Goal: Task Accomplishment & Management: Manage account settings

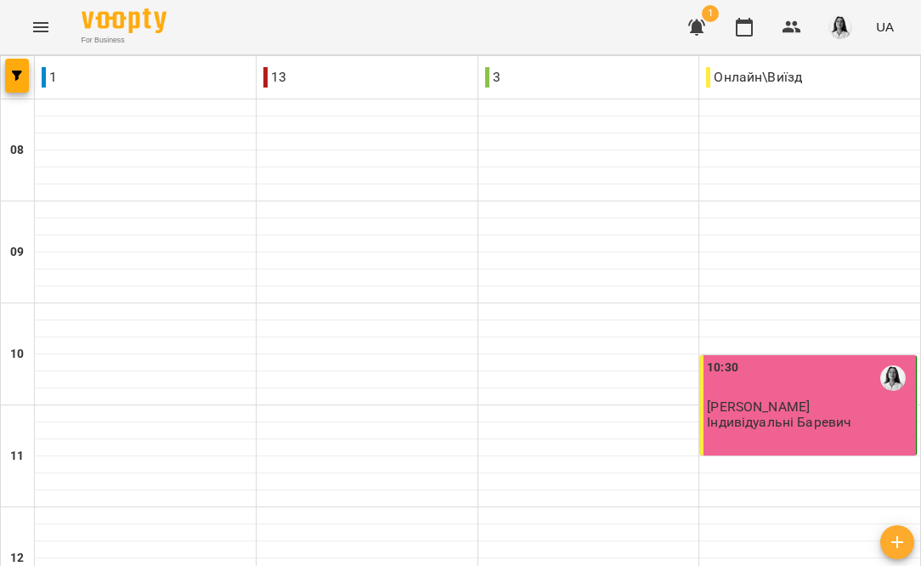
scroll to position [752, 0]
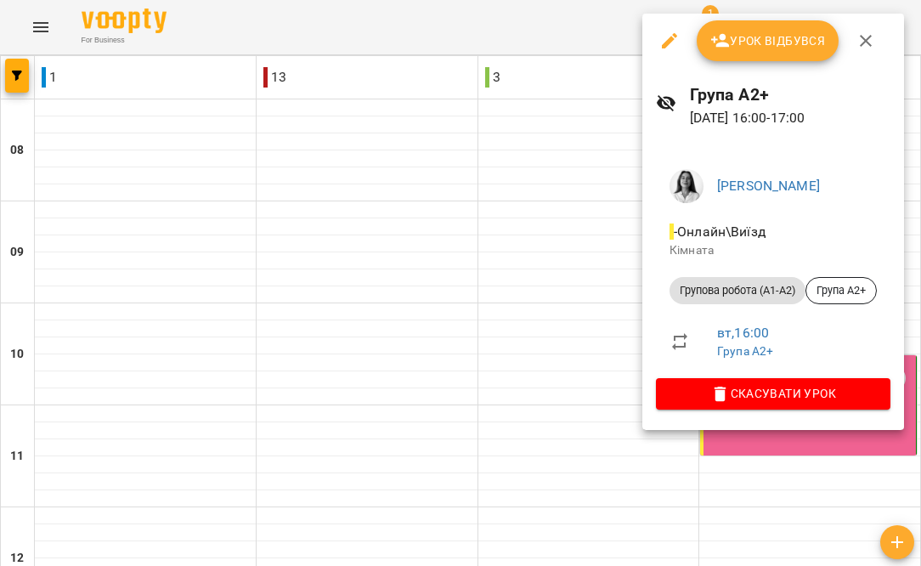
click at [786, 30] on button "Урок відбувся" at bounding box center [767, 40] width 143 height 41
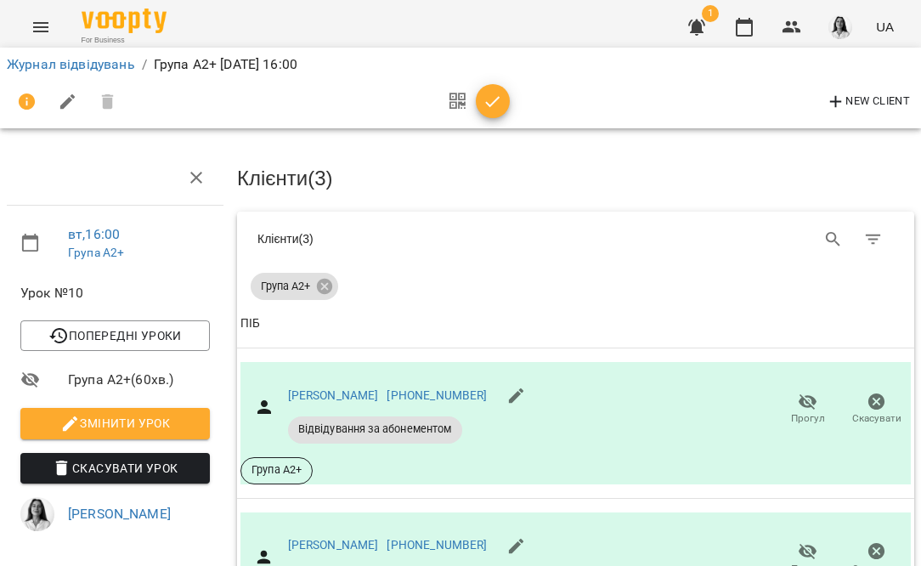
click at [495, 106] on icon "button" at bounding box center [492, 102] width 20 height 20
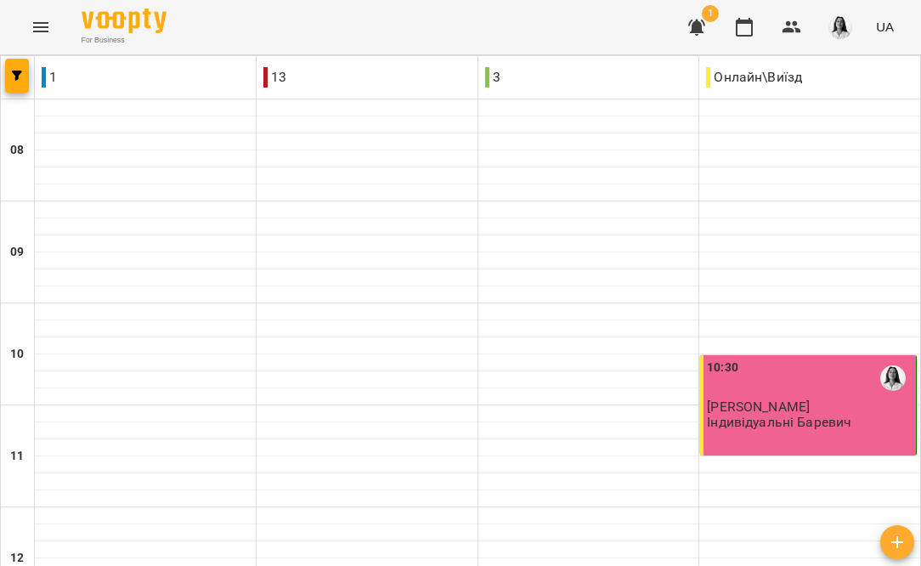
scroll to position [873, 0]
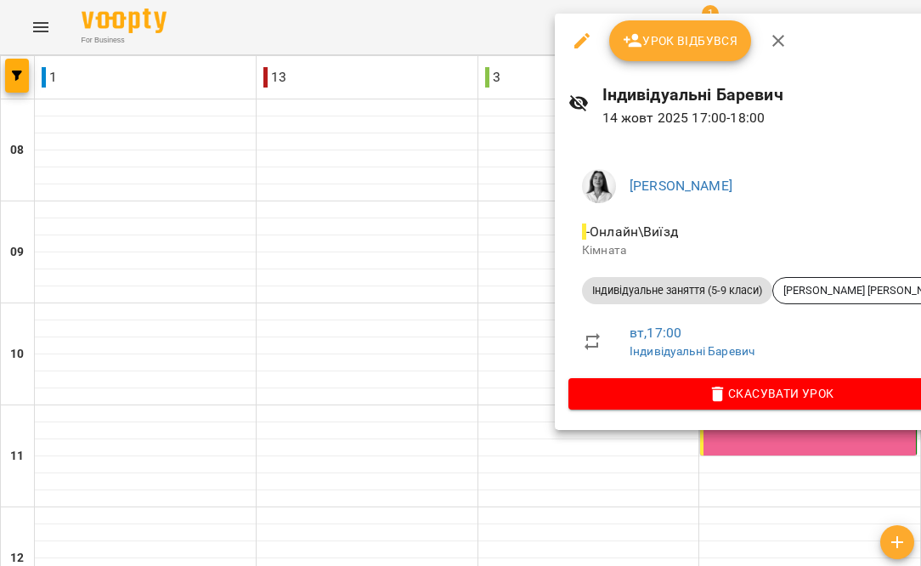
click at [720, 48] on span "Урок відбувся" at bounding box center [681, 41] width 116 height 20
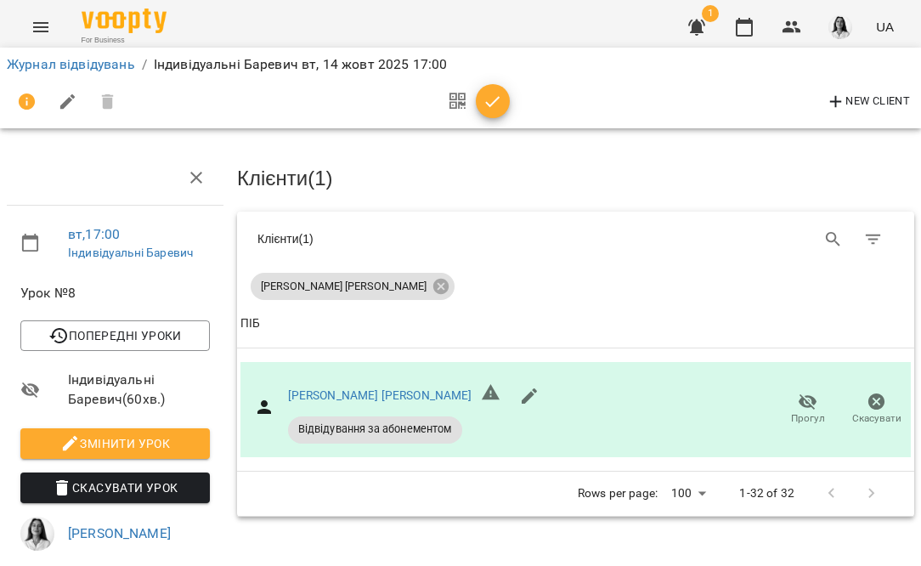
click at [490, 99] on icon "button" at bounding box center [492, 102] width 20 height 20
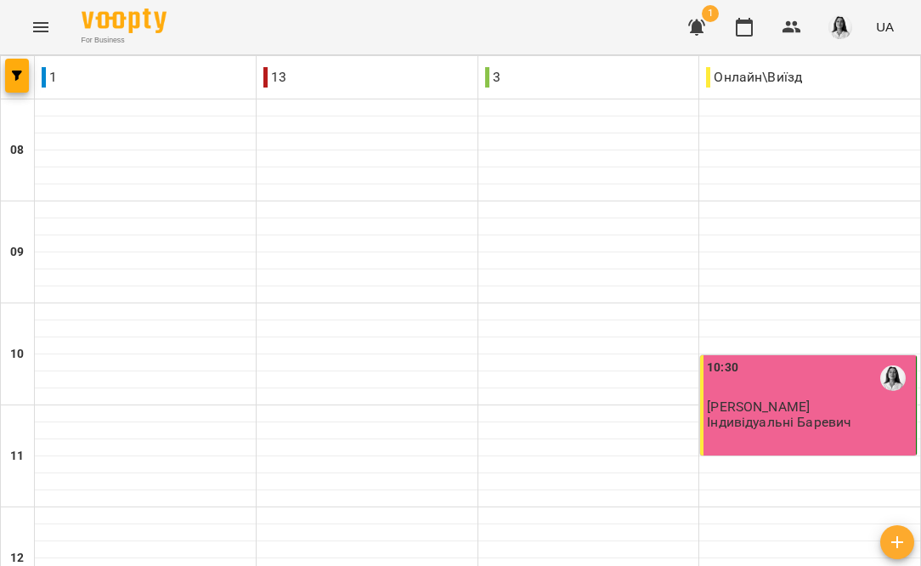
scroll to position [972, 0]
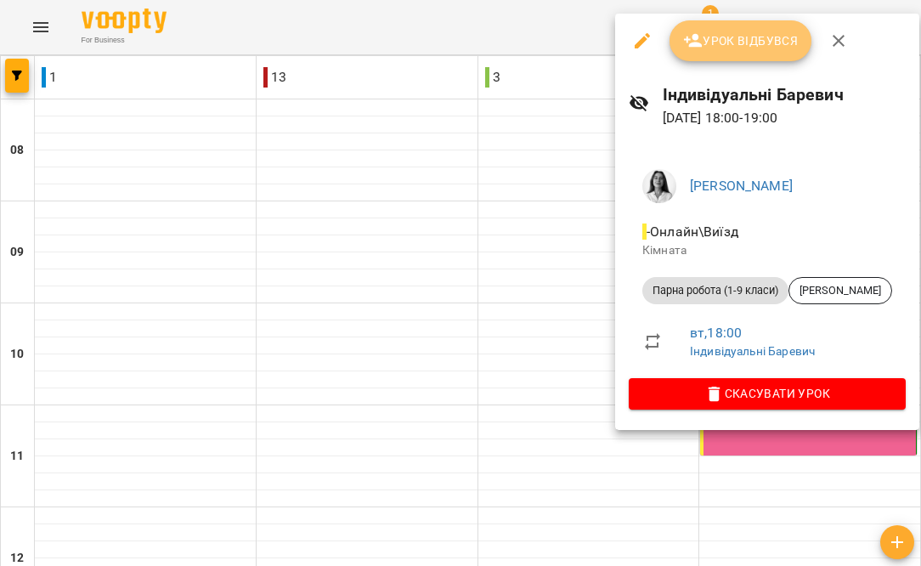
click at [730, 49] on span "Урок відбувся" at bounding box center [741, 41] width 116 height 20
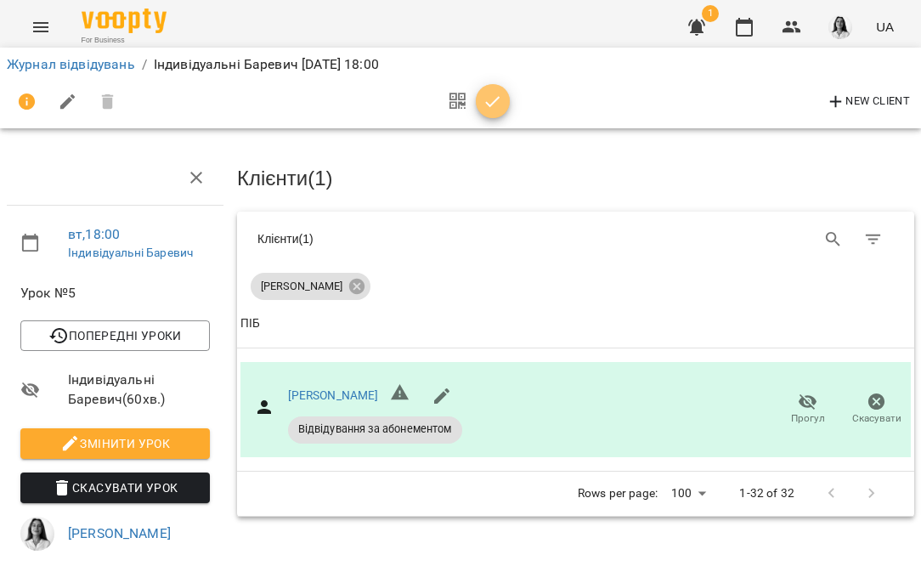
click at [493, 101] on icon "button" at bounding box center [492, 102] width 20 height 20
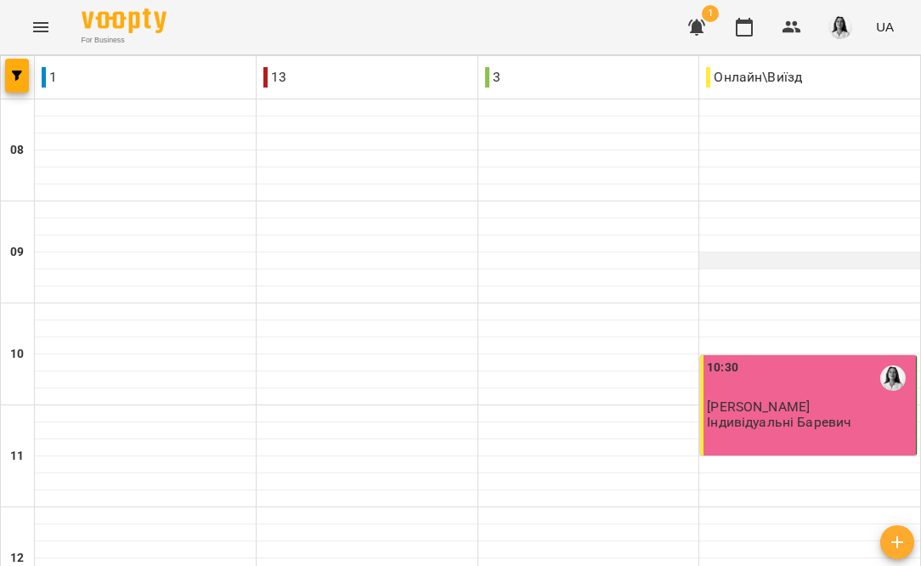
scroll to position [972, 0]
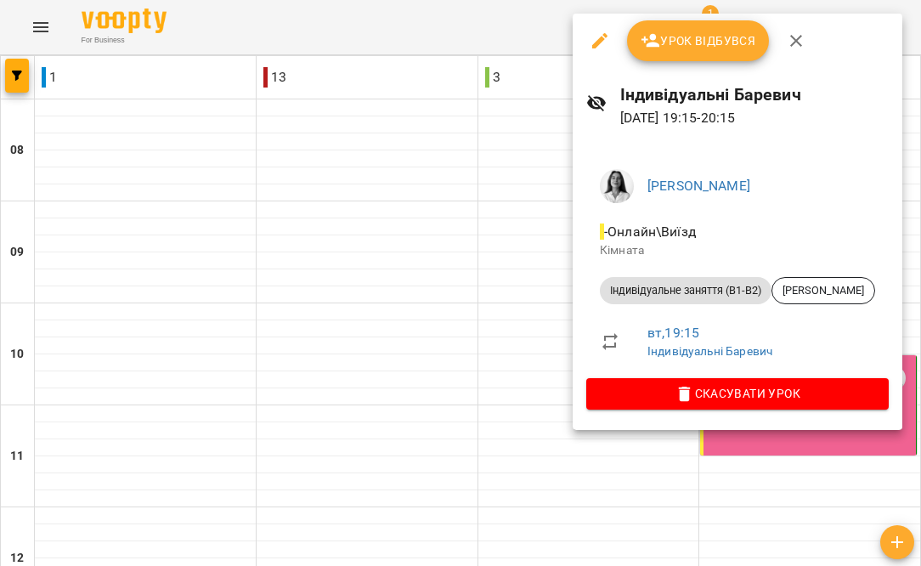
click at [738, 52] on button "Урок відбувся" at bounding box center [698, 40] width 143 height 41
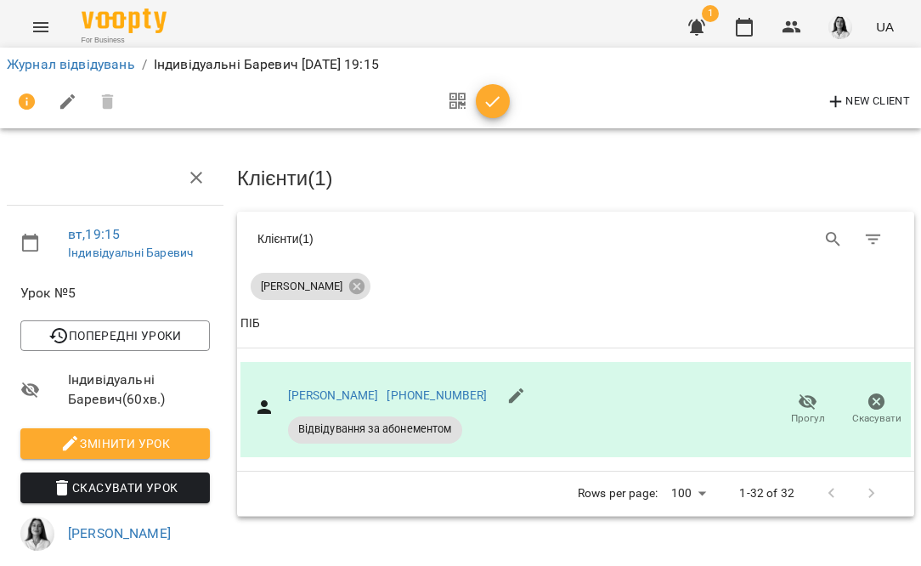
click at [493, 98] on icon "button" at bounding box center [492, 102] width 20 height 20
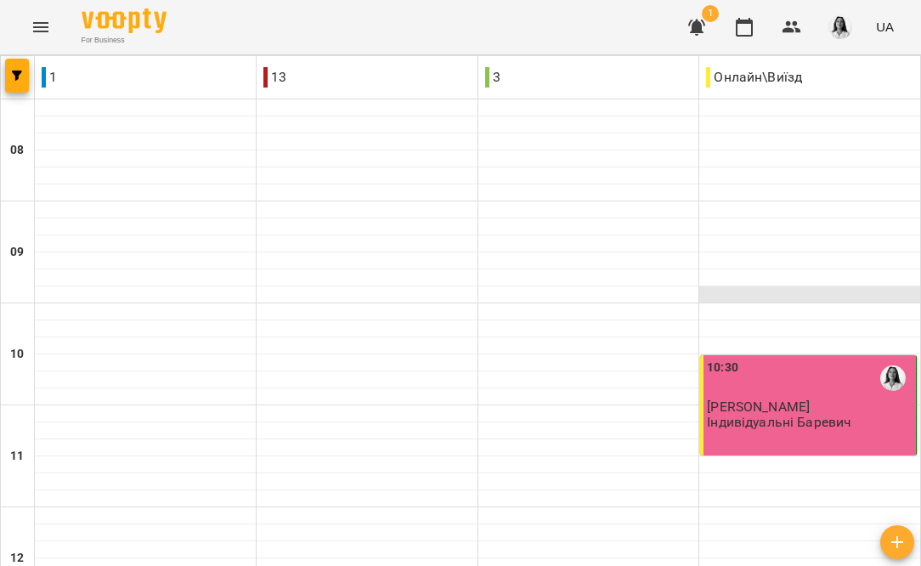
scroll to position [972, 0]
